Goal: Information Seeking & Learning: Learn about a topic

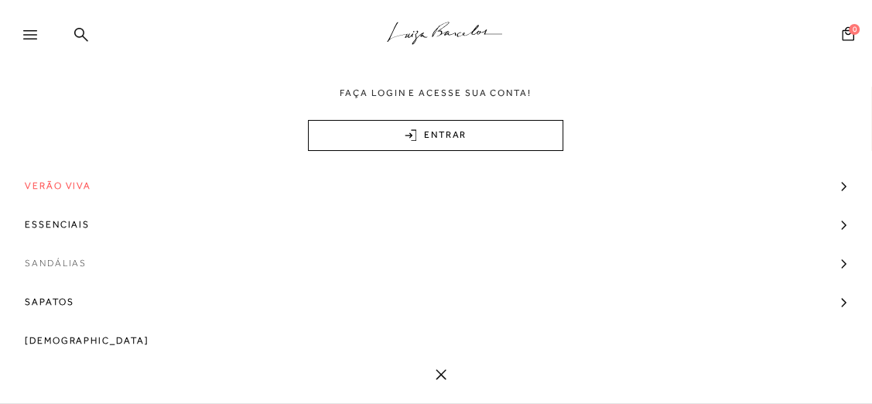
click at [50, 255] on span "Sandálias" at bounding box center [56, 263] width 62 height 39
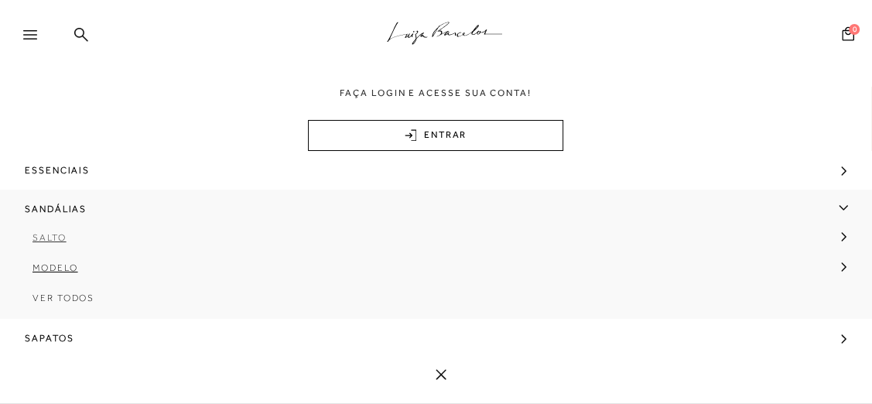
scroll to position [70, 0]
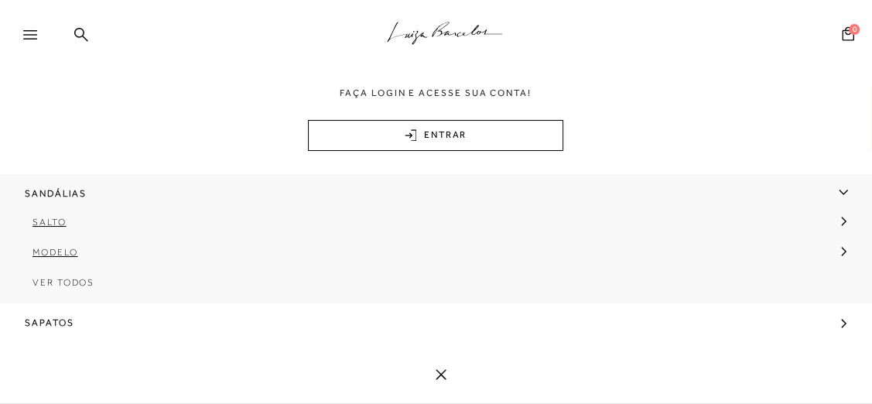
click at [71, 282] on span "Ver Todos" at bounding box center [64, 282] width 62 height 11
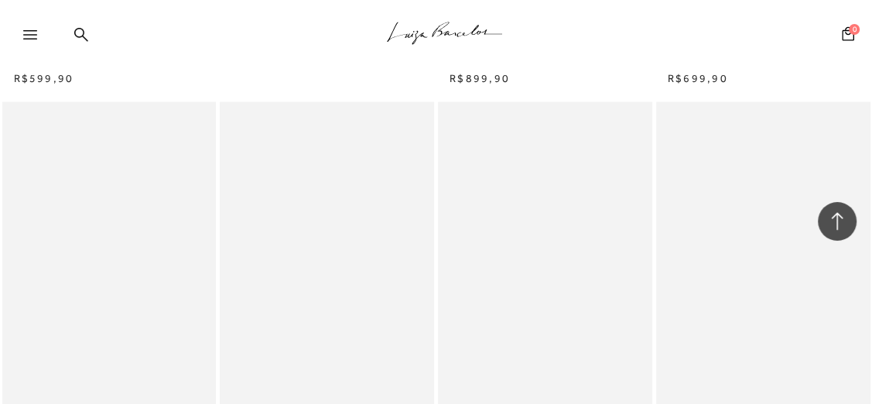
scroll to position [2532, 0]
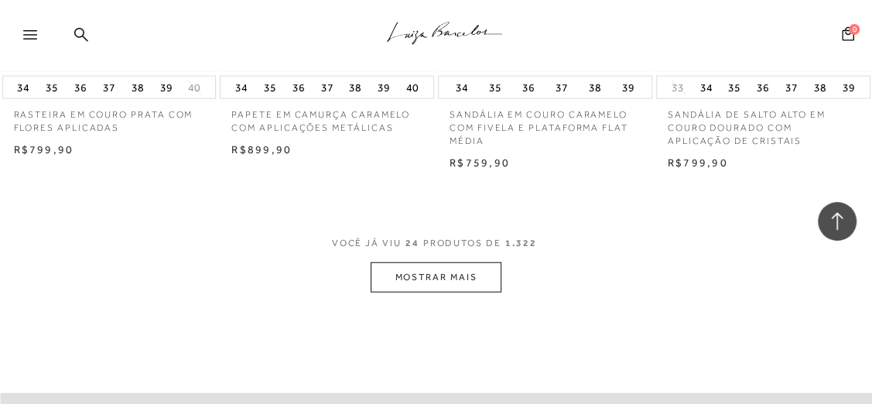
click at [478, 286] on button "MOSTRAR MAIS" at bounding box center [436, 277] width 130 height 30
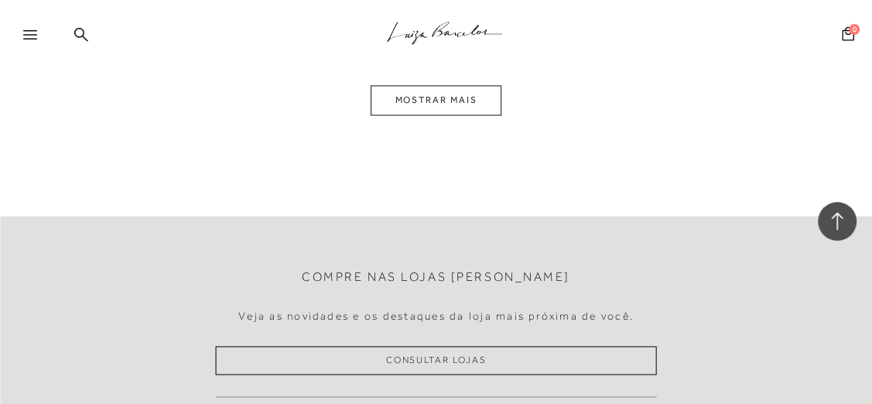
scroll to position [5347, 0]
click at [408, 103] on button "MOSTRAR MAIS" at bounding box center [436, 99] width 130 height 30
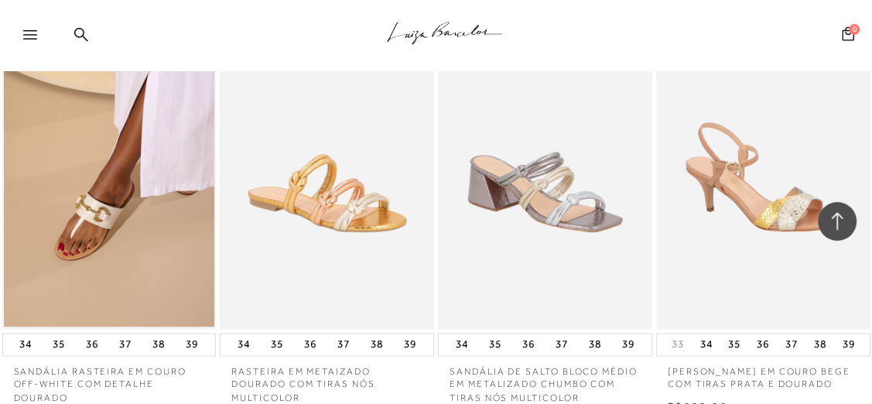
scroll to position [7956, 0]
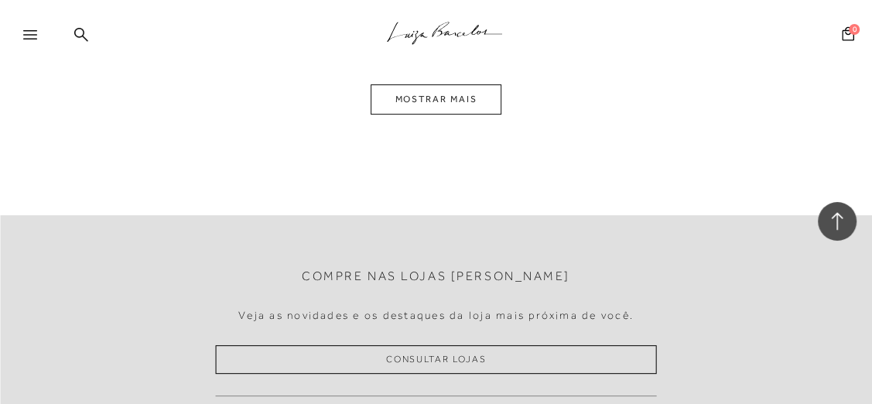
click at [471, 101] on button "MOSTRAR MAIS" at bounding box center [436, 99] width 130 height 30
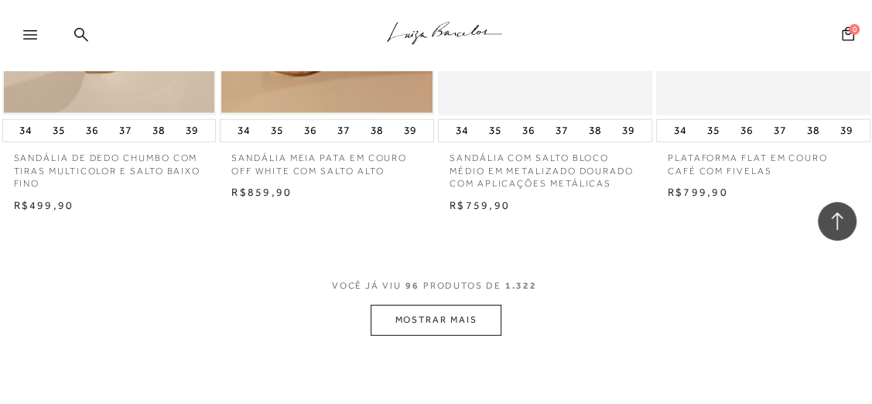
scroll to position [10383, 0]
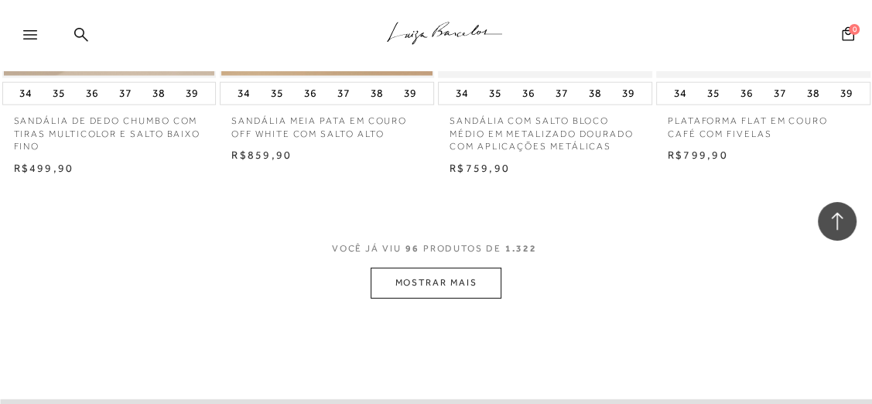
click at [474, 296] on button "MOSTRAR MAIS" at bounding box center [436, 283] width 130 height 30
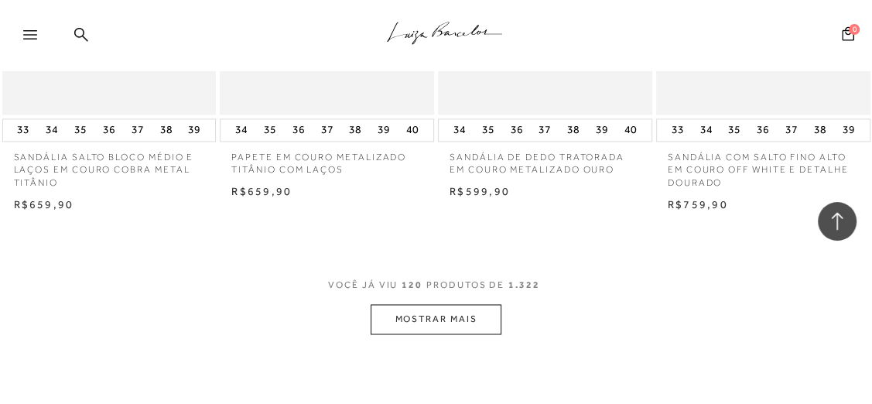
scroll to position [13126, 0]
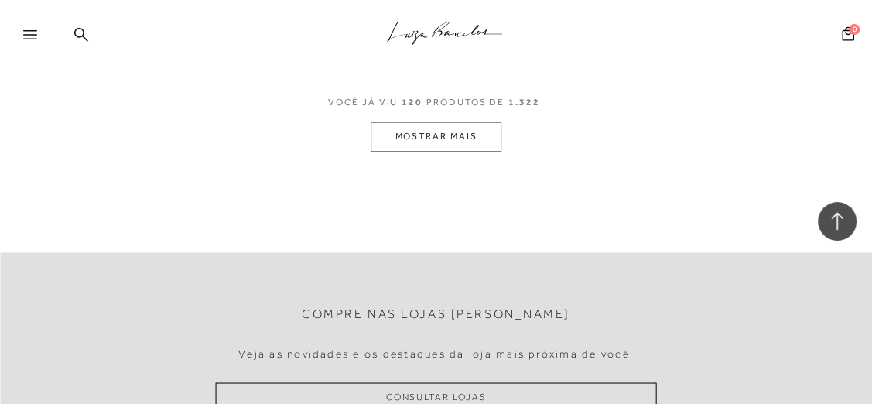
click at [412, 129] on button "MOSTRAR MAIS" at bounding box center [436, 137] width 130 height 30
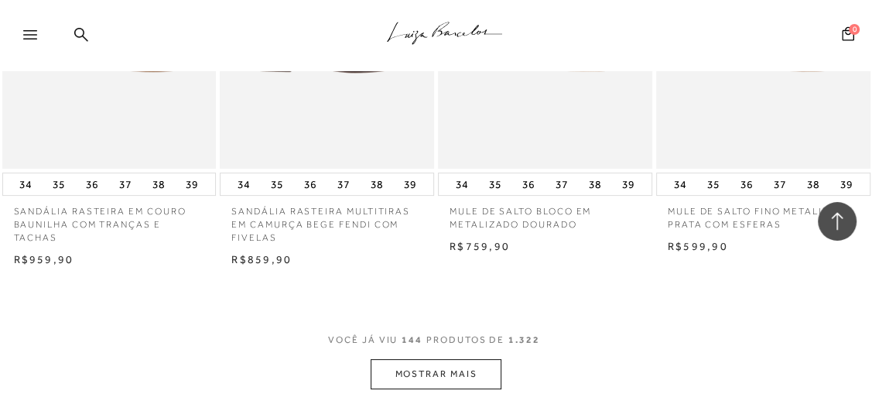
scroll to position [15589, 0]
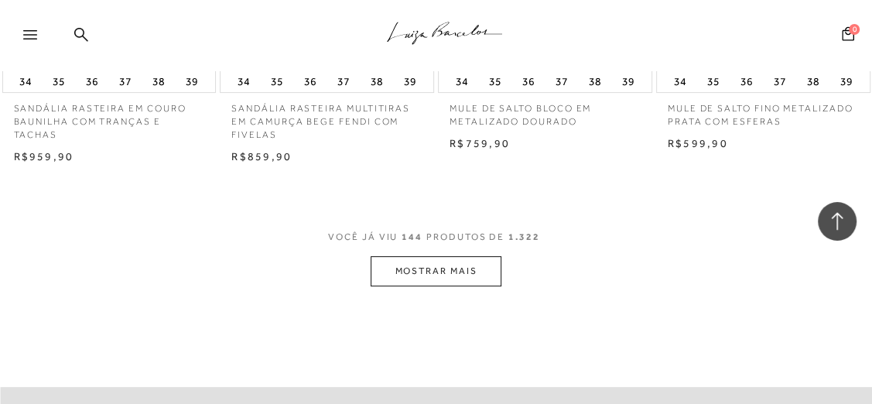
click at [458, 274] on button "MOSTRAR MAIS" at bounding box center [436, 271] width 130 height 30
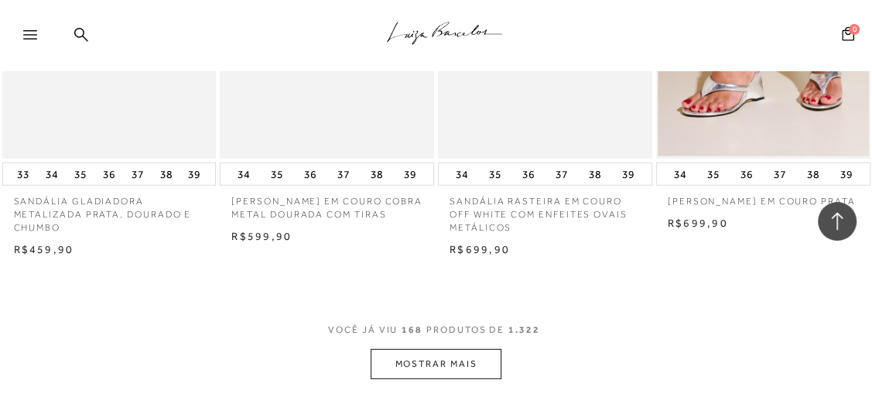
scroll to position [18262, 0]
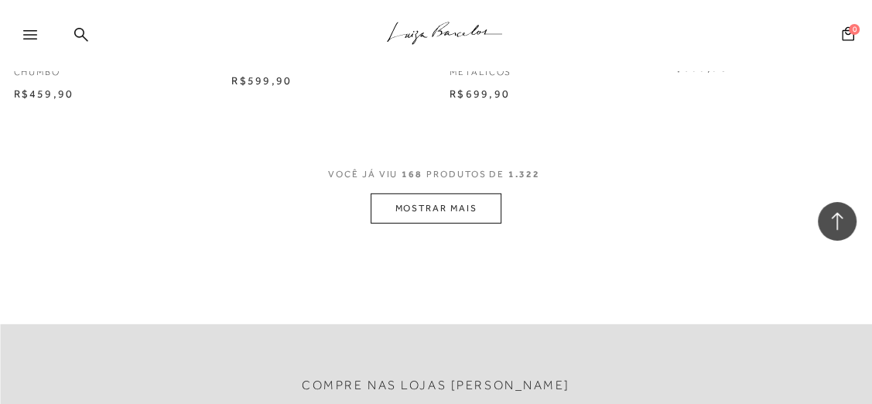
click at [498, 200] on button "MOSTRAR MAIS" at bounding box center [436, 208] width 130 height 30
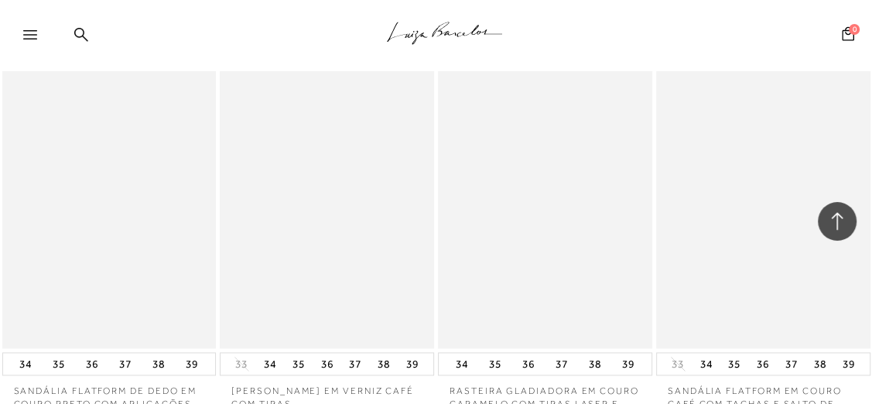
scroll to position [20865, 0]
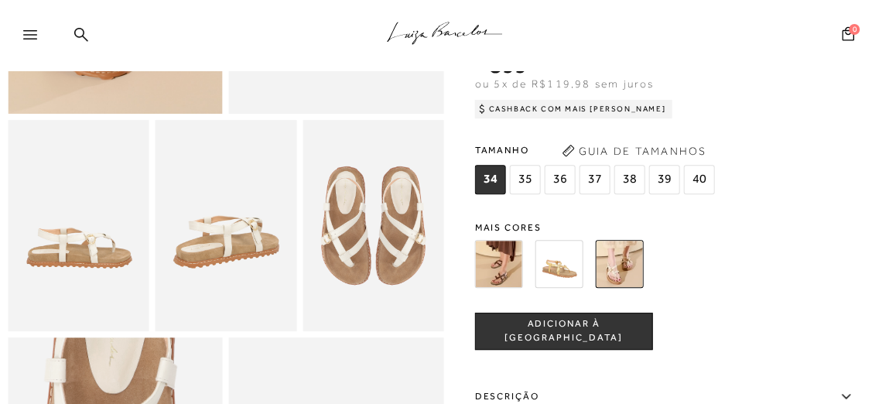
scroll to position [351, 0]
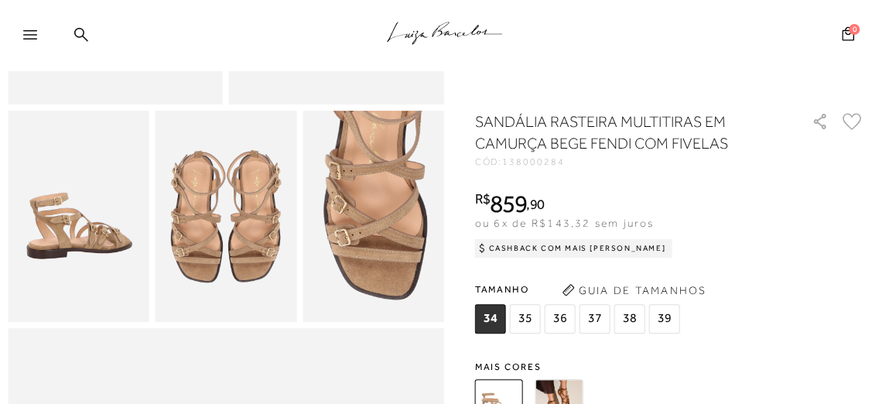
click at [557, 389] on img at bounding box center [560, 403] width 48 height 48
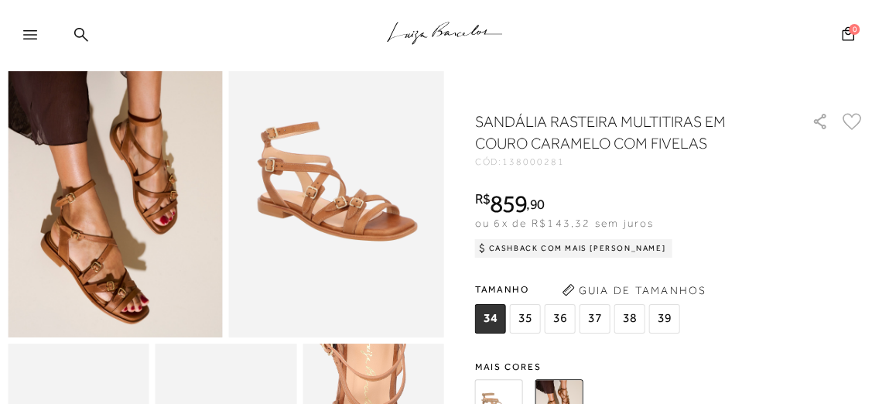
scroll to position [140, 0]
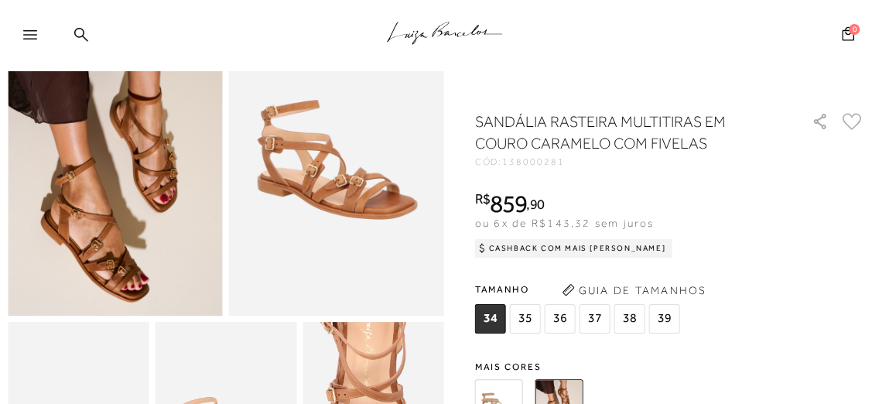
click at [508, 395] on img at bounding box center [499, 403] width 48 height 48
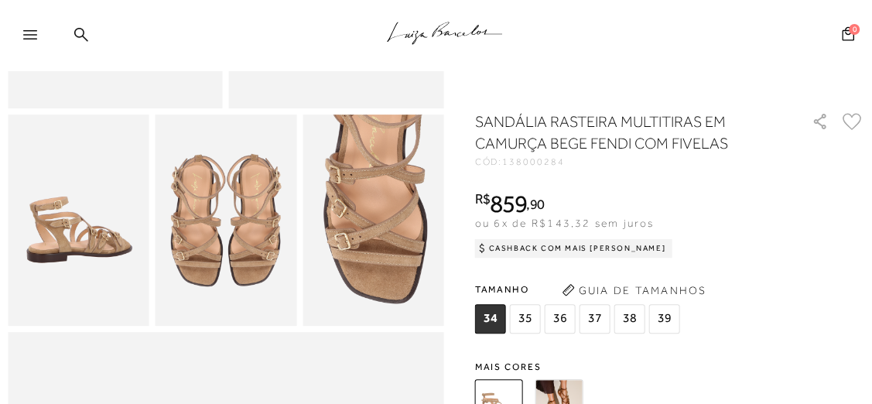
scroll to position [351, 0]
